Goal: Complete application form

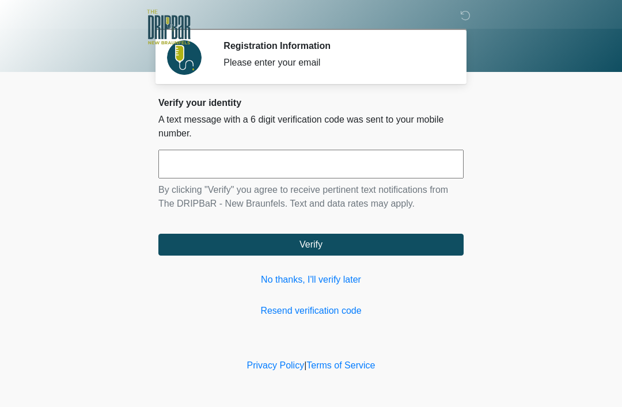
click at [345, 173] on input "text" at bounding box center [310, 164] width 305 height 29
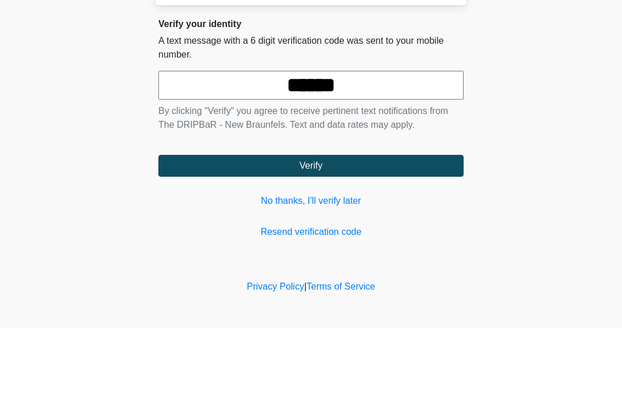
type input "******"
click at [358, 234] on button "Verify" at bounding box center [310, 245] width 305 height 22
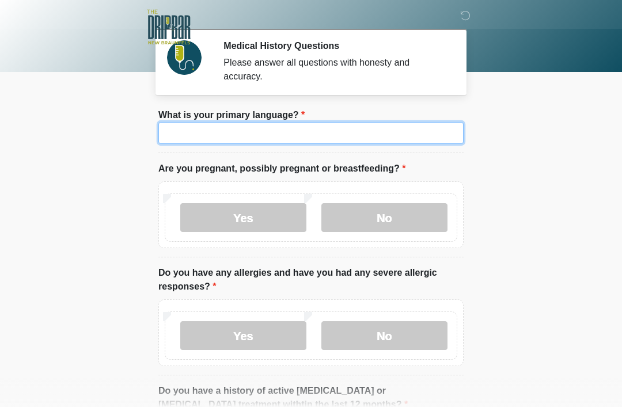
click at [297, 134] on input "What is your primary language?" at bounding box center [310, 133] width 305 height 22
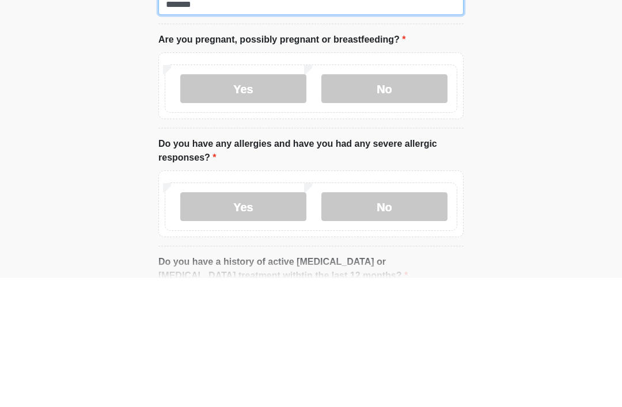
type input "*******"
click at [394, 203] on label "No" at bounding box center [385, 217] width 126 height 29
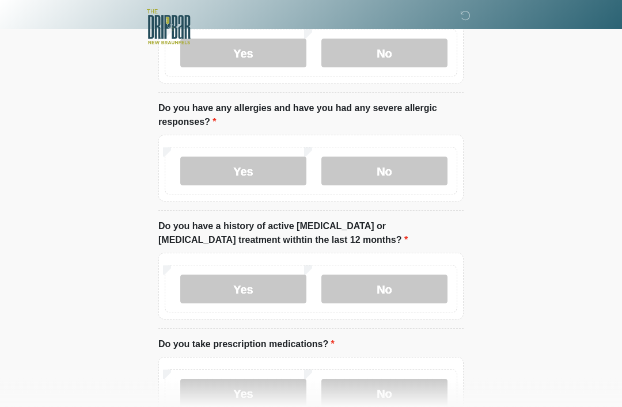
scroll to position [166, 0]
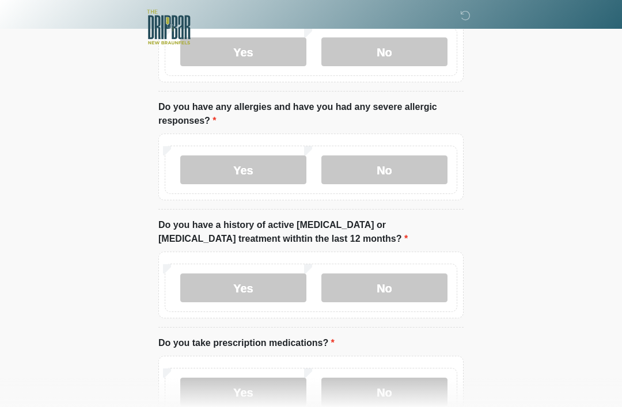
click at [384, 177] on label "No" at bounding box center [385, 170] width 126 height 29
click at [383, 282] on label "No" at bounding box center [385, 288] width 126 height 29
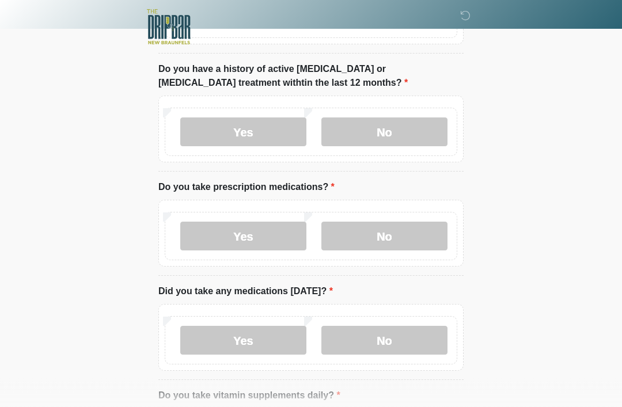
click at [256, 237] on label "Yes" at bounding box center [243, 236] width 126 height 29
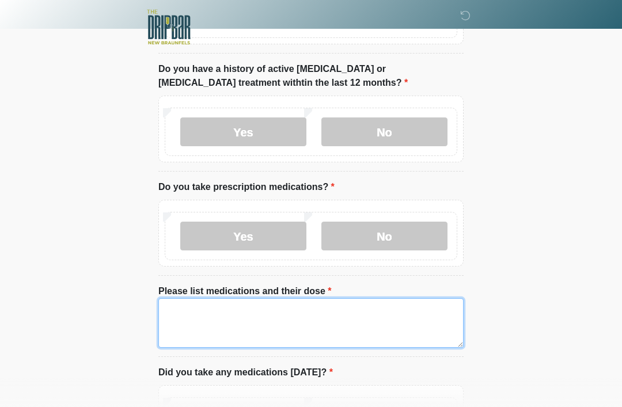
click at [209, 311] on textarea "Please list medications and their dose" at bounding box center [310, 323] width 305 height 50
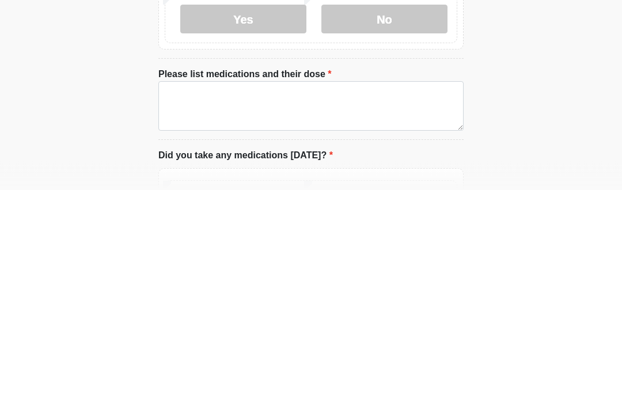
scroll to position [539, 0]
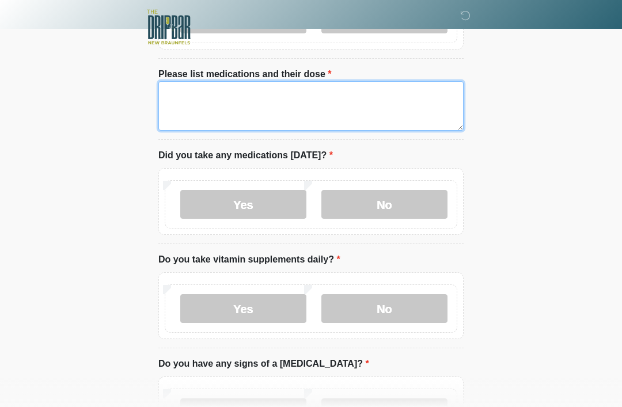
click at [289, 108] on textarea "Please list medications and their dose" at bounding box center [310, 106] width 305 height 50
click at [297, 91] on textarea "**********" at bounding box center [310, 106] width 305 height 50
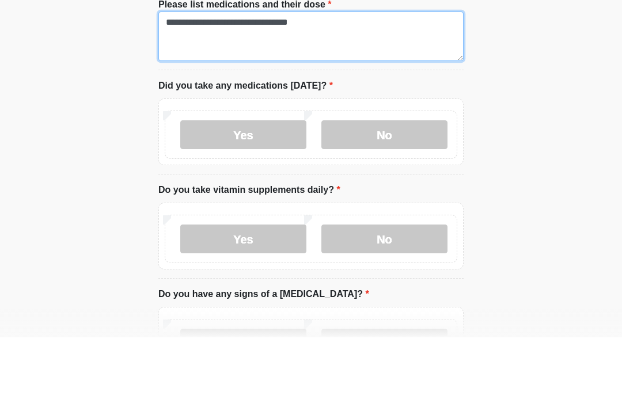
type textarea "**********"
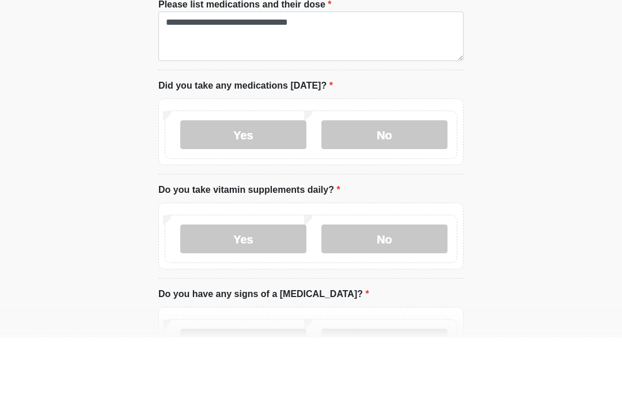
click at [244, 190] on label "Yes" at bounding box center [243, 204] width 126 height 29
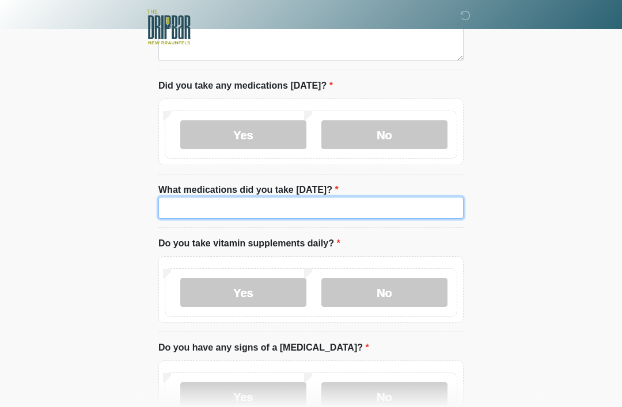
click at [258, 209] on input "What medications did you take today?" at bounding box center [310, 208] width 305 height 22
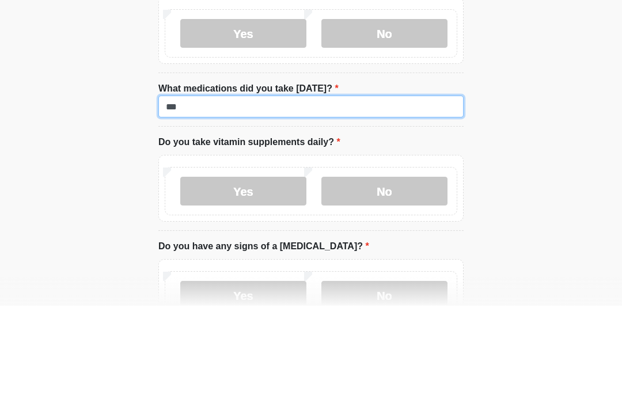
type input "***"
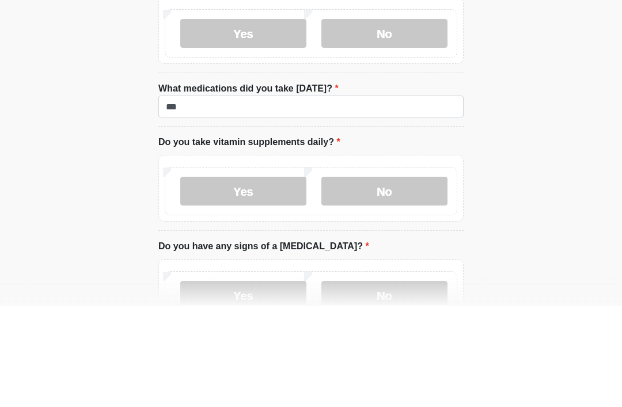
click at [242, 278] on label "Yes" at bounding box center [243, 292] width 126 height 29
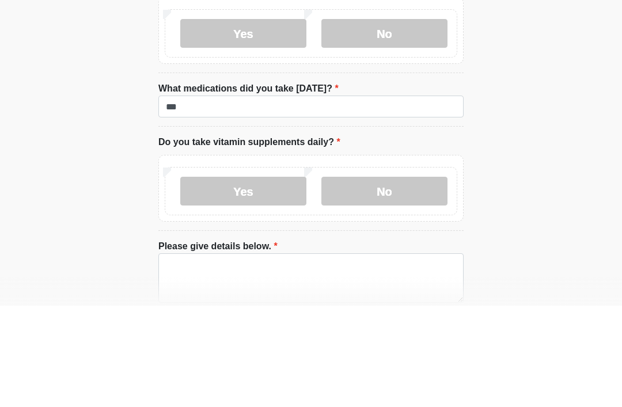
scroll to position [710, 0]
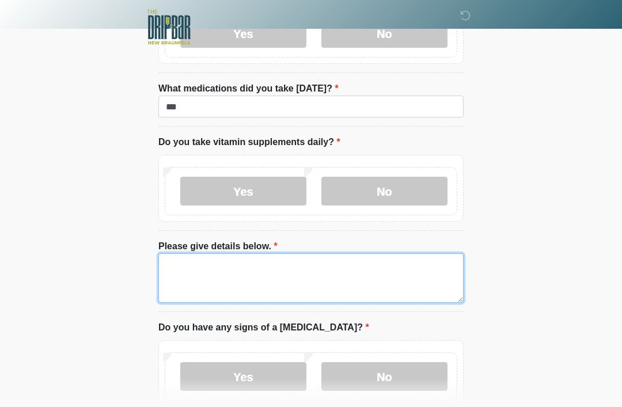
click at [258, 282] on textarea "Please give details below." at bounding box center [310, 279] width 305 height 50
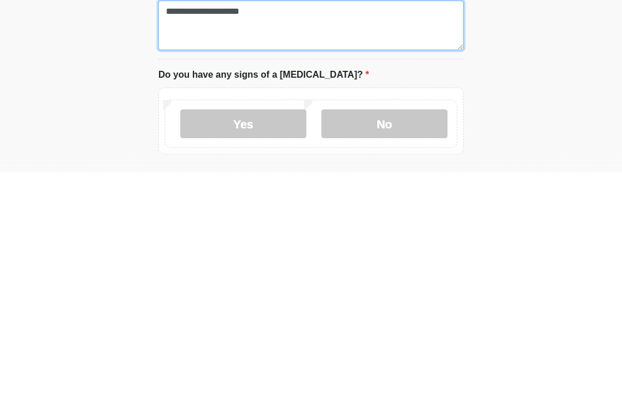
scroll to position [728, 0]
type textarea "**********"
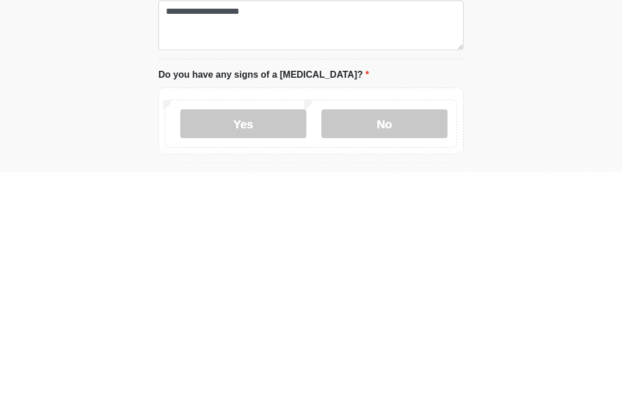
click at [385, 345] on label "No" at bounding box center [385, 359] width 126 height 29
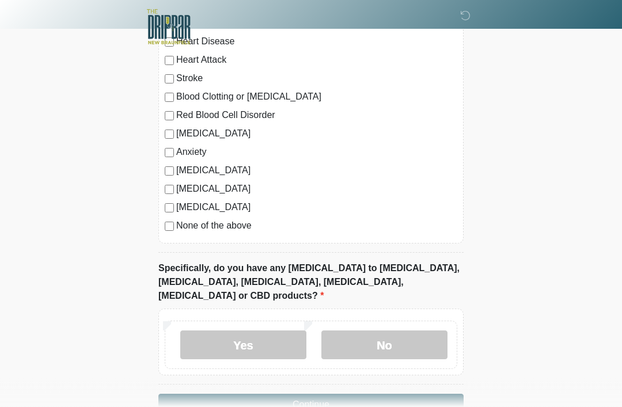
scroll to position [1159, 0]
click at [381, 331] on label "No" at bounding box center [385, 345] width 126 height 29
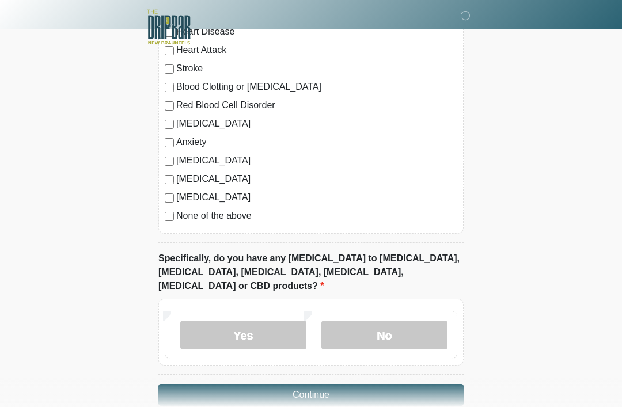
scroll to position [1176, 0]
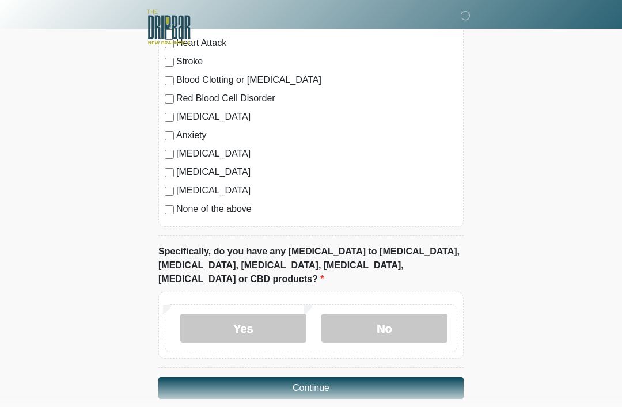
click at [309, 377] on button "Continue" at bounding box center [310, 388] width 305 height 22
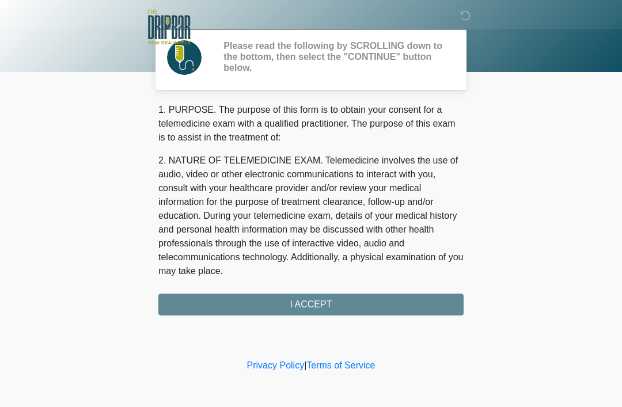
scroll to position [0, 0]
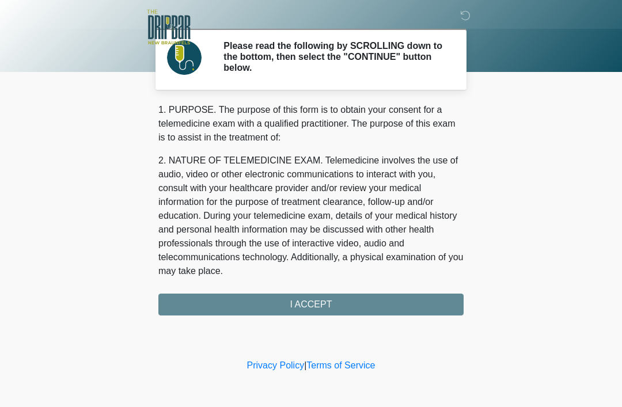
click at [317, 323] on div "‎ ‎ Please read the following by SCROLLING down to the bottom, then select the …" at bounding box center [311, 179] width 346 height 334
click at [311, 305] on div "1. PURPOSE. The purpose of this form is to obtain your consent for a telemedici…" at bounding box center [310, 209] width 305 height 213
click at [307, 306] on div "1. PURPOSE. The purpose of this form is to obtain your consent for a telemedici…" at bounding box center [310, 209] width 305 height 213
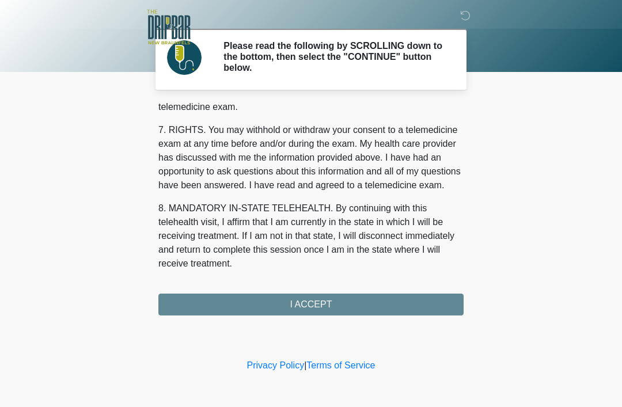
scroll to position [505, 0]
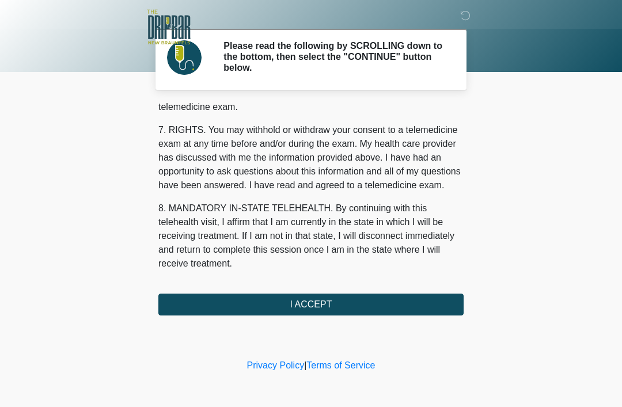
click at [317, 308] on button "I ACCEPT" at bounding box center [310, 305] width 305 height 22
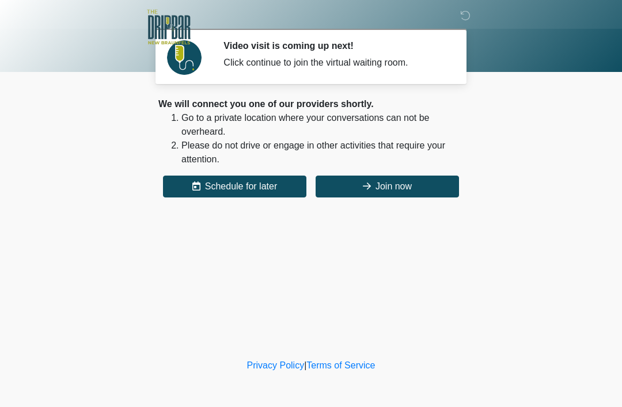
click at [383, 192] on button "Join now" at bounding box center [387, 187] width 143 height 22
